Goal: Find specific page/section: Find specific page/section

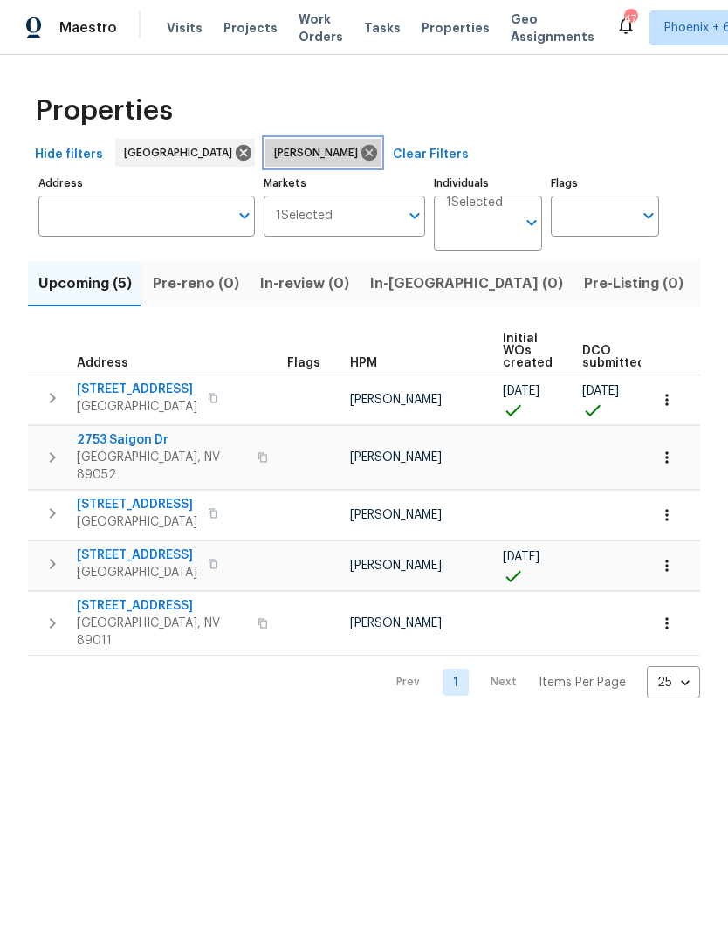
click at [360, 152] on icon at bounding box center [369, 152] width 19 height 19
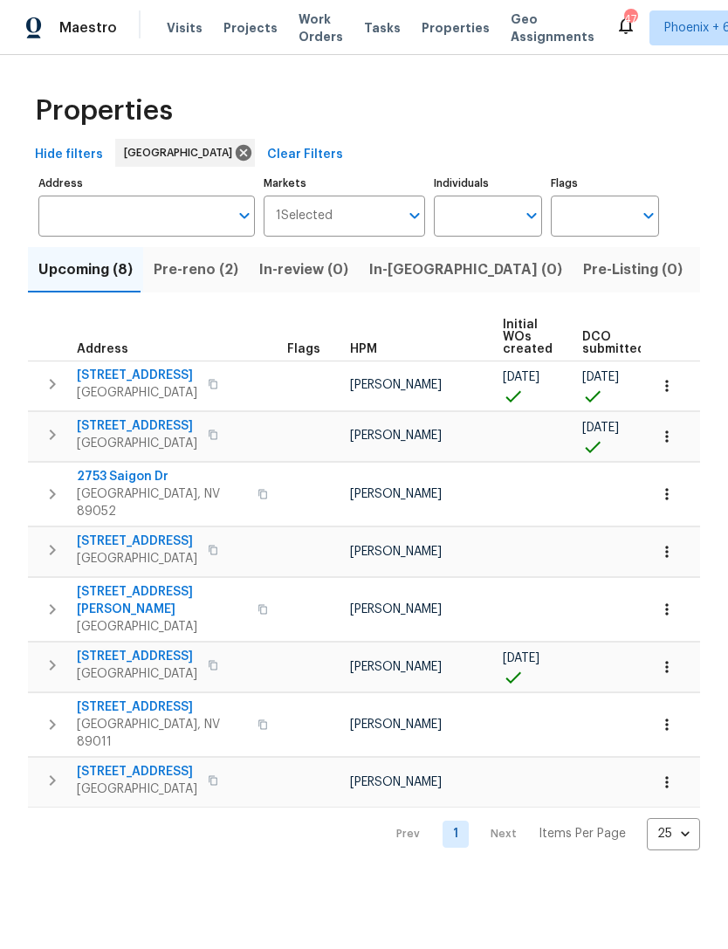
click at [209, 276] on span "Pre-reno (2)" at bounding box center [196, 269] width 85 height 24
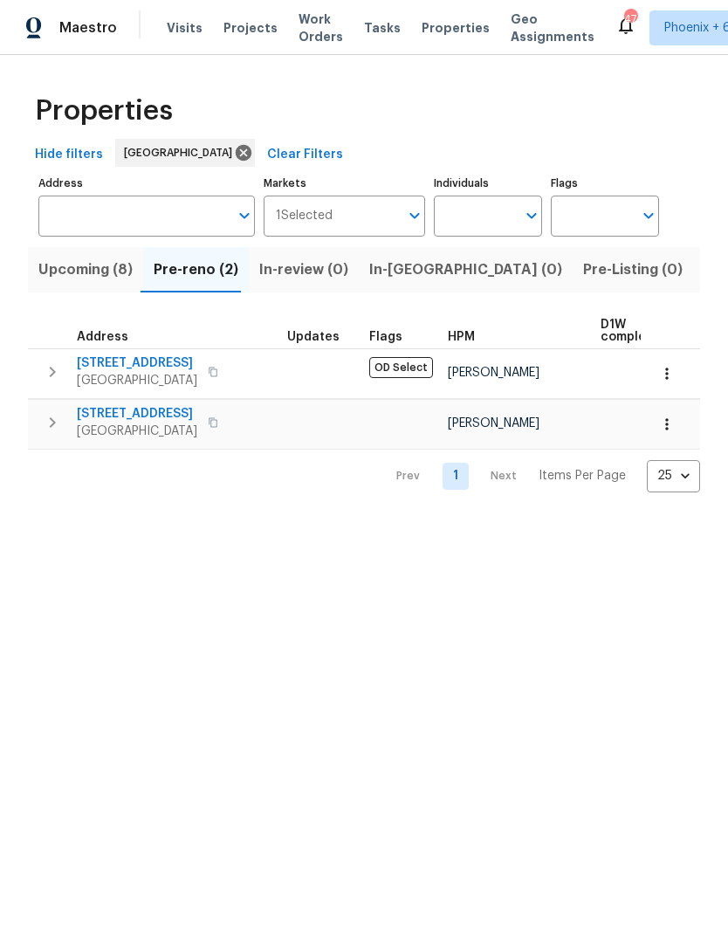
click at [673, 426] on icon "button" at bounding box center [666, 423] width 17 height 17
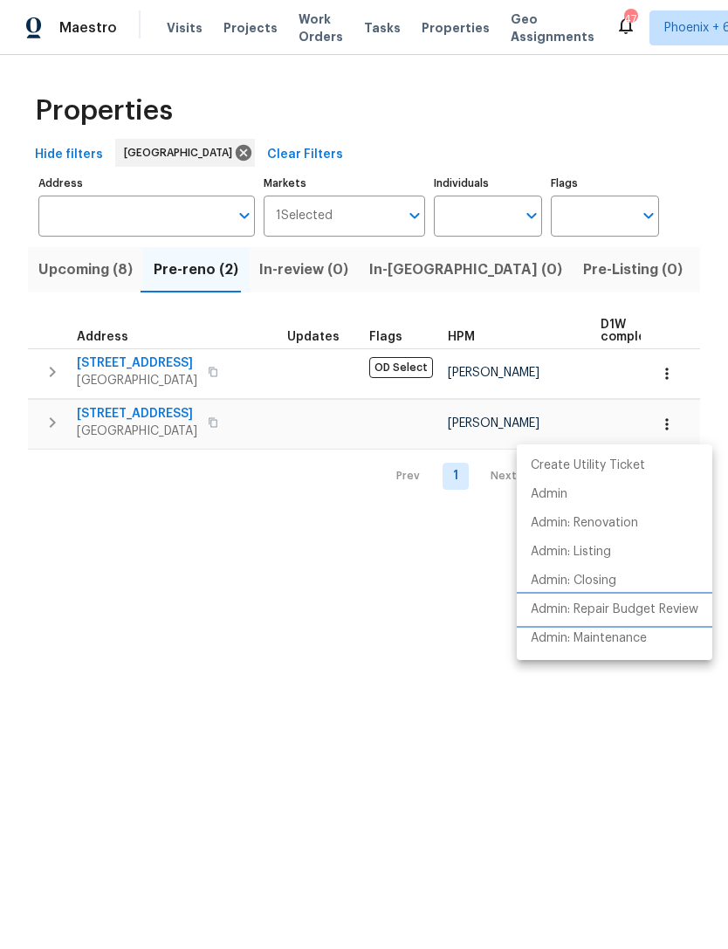
click at [636, 614] on p "Admin: Repair Budget Review" at bounding box center [615, 609] width 168 height 18
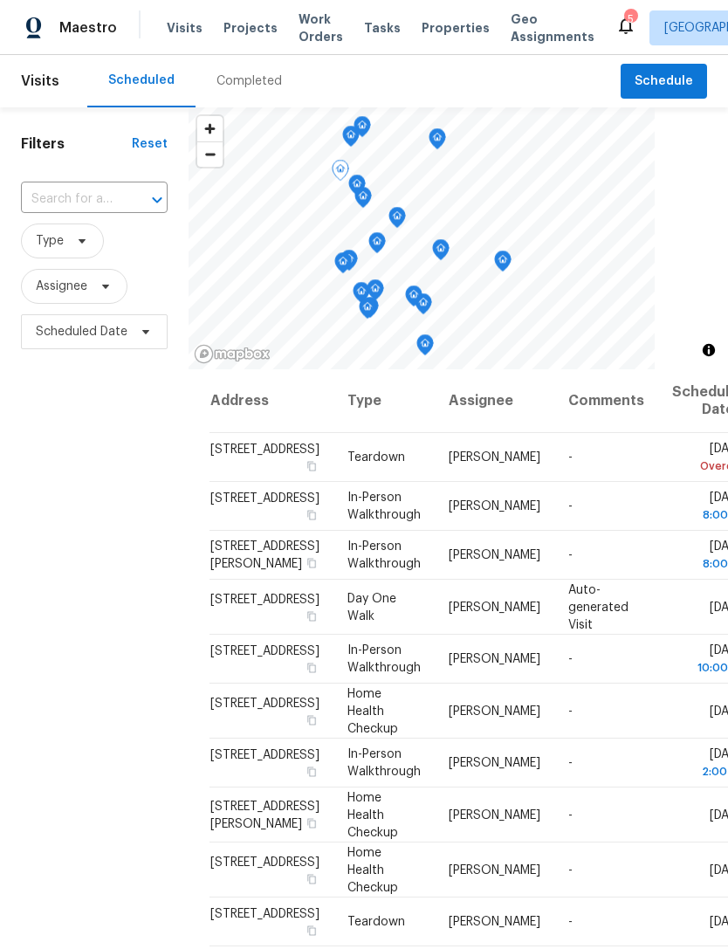
click at [86, 593] on div "Filters Reset ​ Type Assignee Scheduled Date" at bounding box center [94, 617] width 188 height 1021
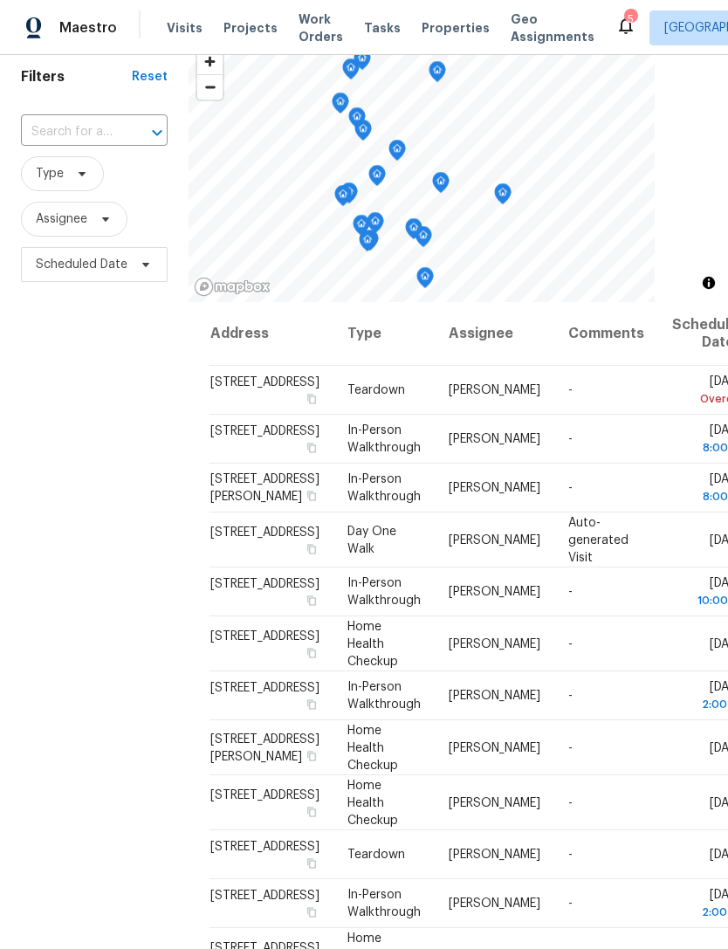
scroll to position [65, 0]
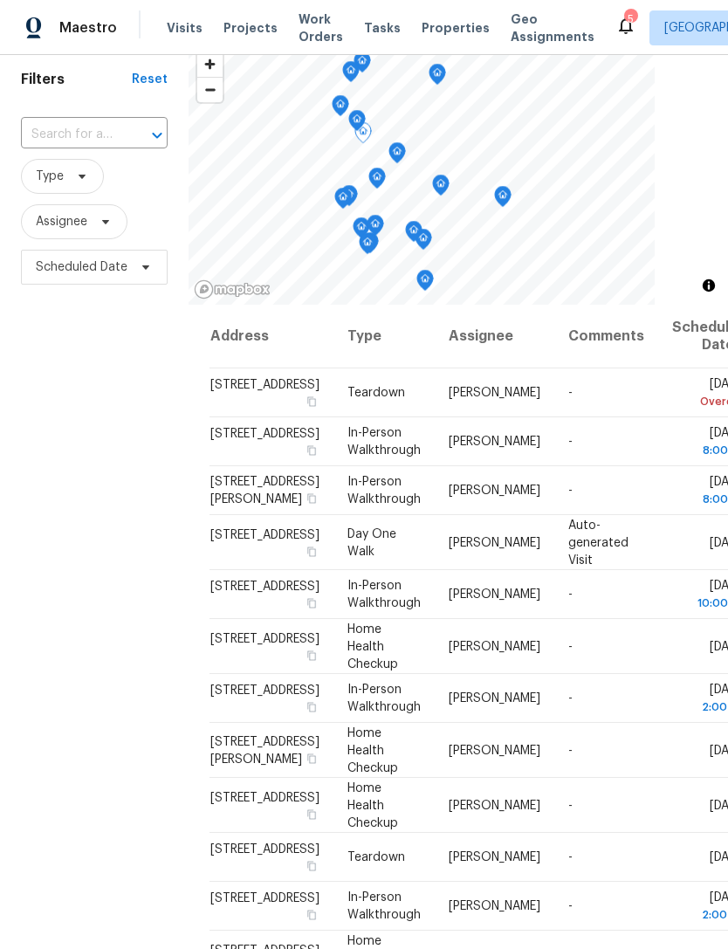
click at [64, 699] on div "Filters Reset ​ Type Assignee Scheduled Date" at bounding box center [94, 553] width 188 height 1021
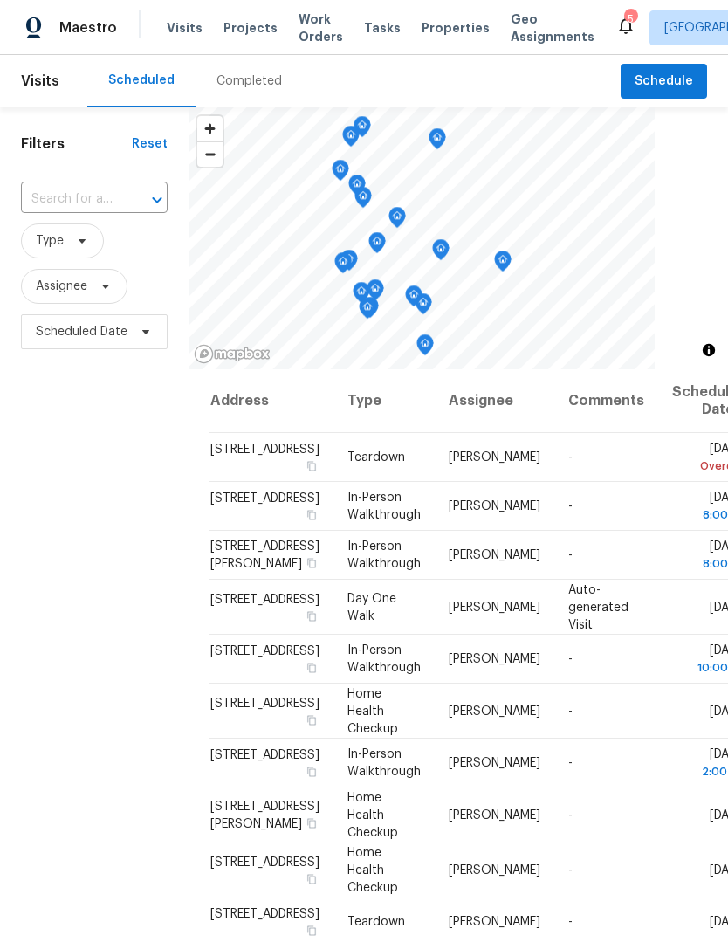
scroll to position [0, 0]
click at [96, 737] on div "Filters Reset ​ Type Assignee Scheduled Date" at bounding box center [94, 617] width 188 height 1021
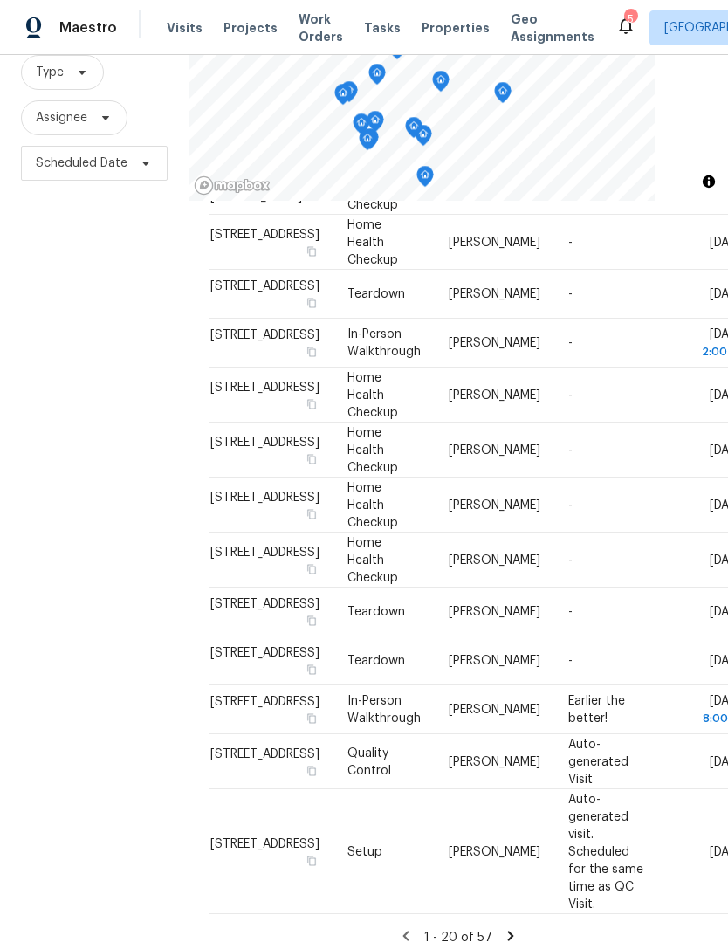
scroll to position [613, 0]
click at [134, 680] on div "Filters Reset ​ Type Assignee Scheduled Date" at bounding box center [94, 449] width 188 height 1021
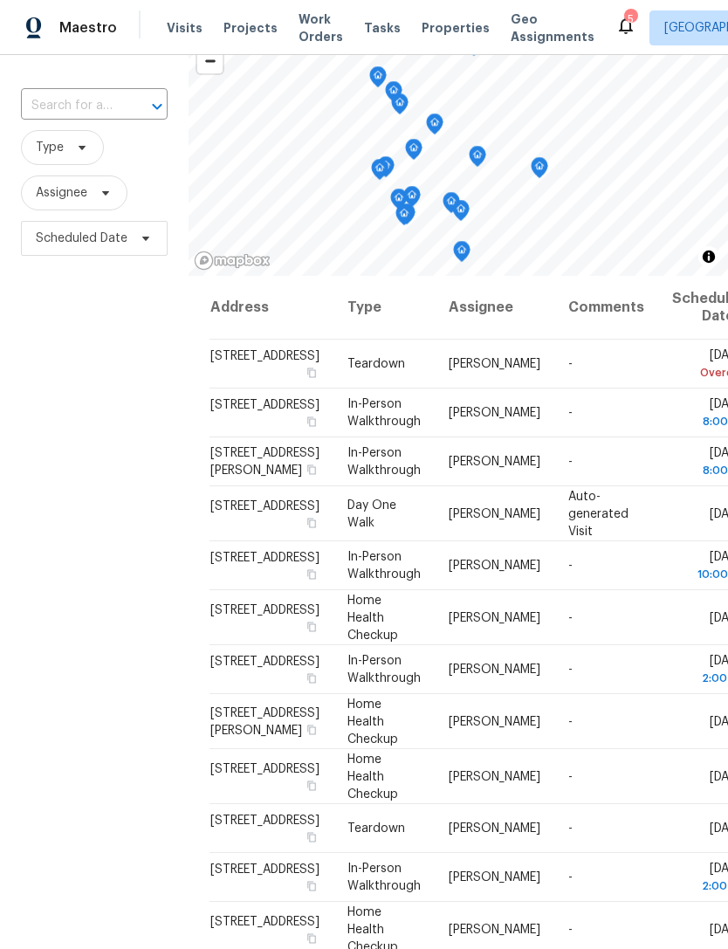
scroll to position [168, 0]
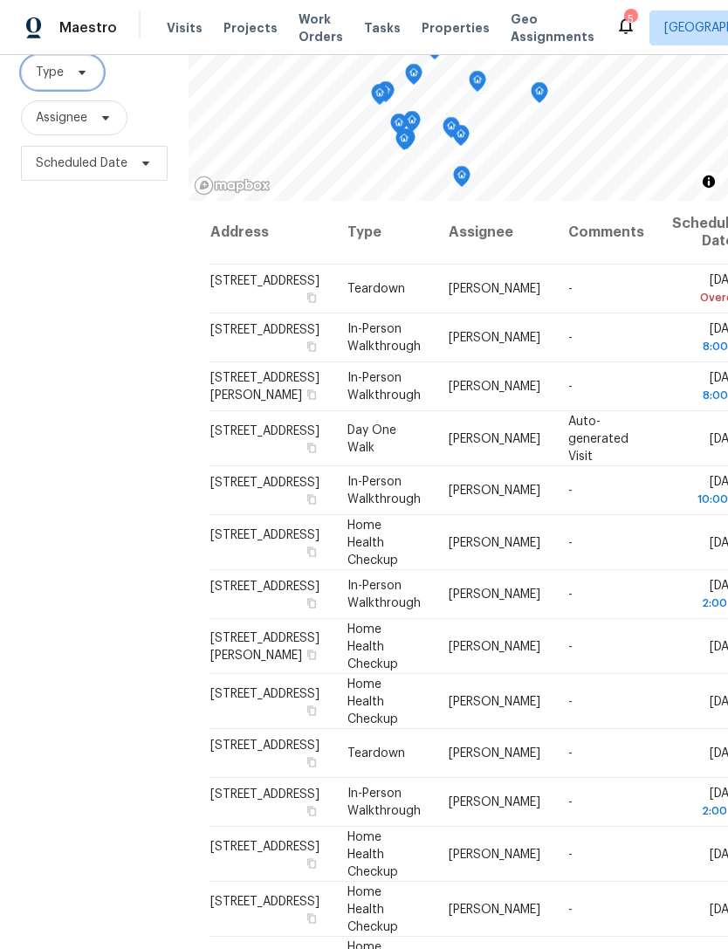
click at [68, 55] on span "Type" at bounding box center [62, 72] width 83 height 35
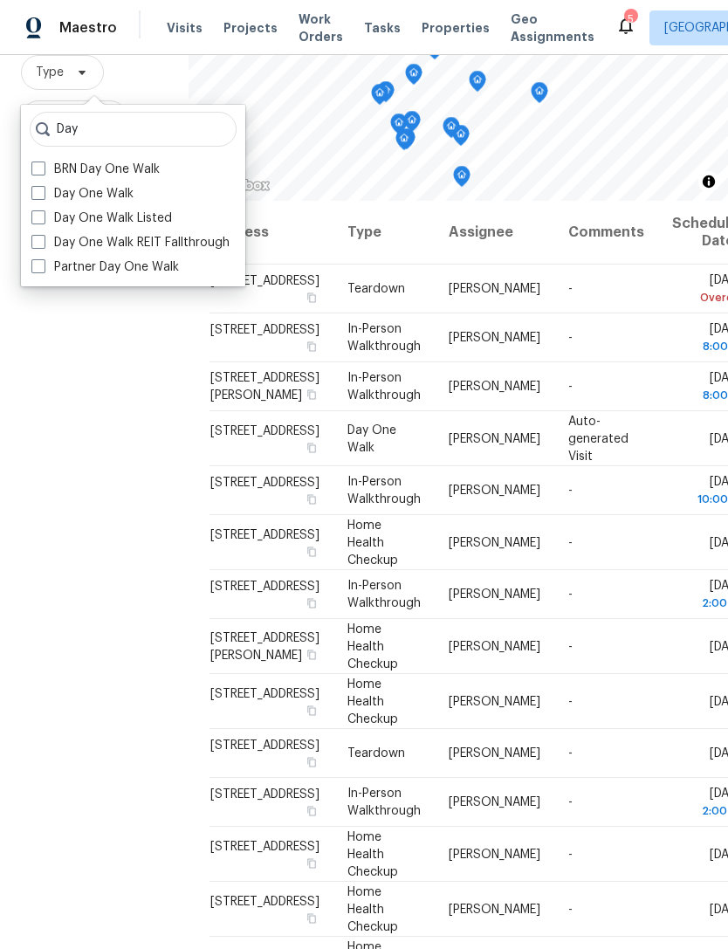
type input "Day"
click at [114, 185] on label "Day One Walk" at bounding box center [82, 193] width 102 height 17
click at [43, 185] on input "Day One Walk" at bounding box center [36, 190] width 11 height 11
checkbox input "true"
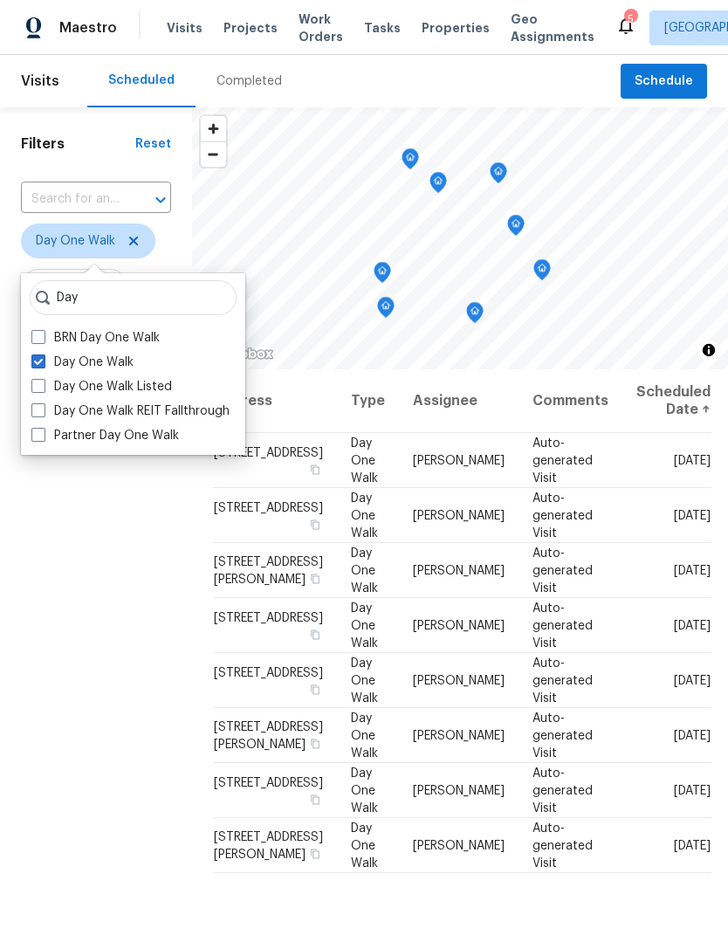
click at [59, 703] on div "Filters Reset ​ Day One Walk Assignee Scheduled Date" at bounding box center [96, 617] width 192 height 1021
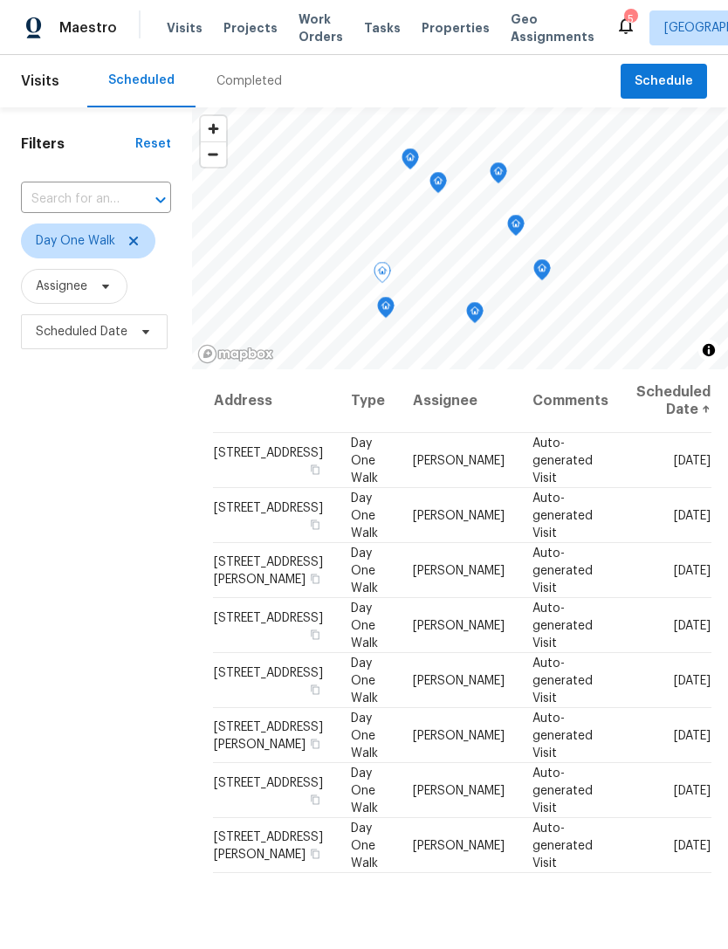
click at [92, 573] on div "Filters Reset ​ Day One Walk Assignee Scheduled Date" at bounding box center [96, 617] width 192 height 1021
